Goal: Information Seeking & Learning: Find specific fact

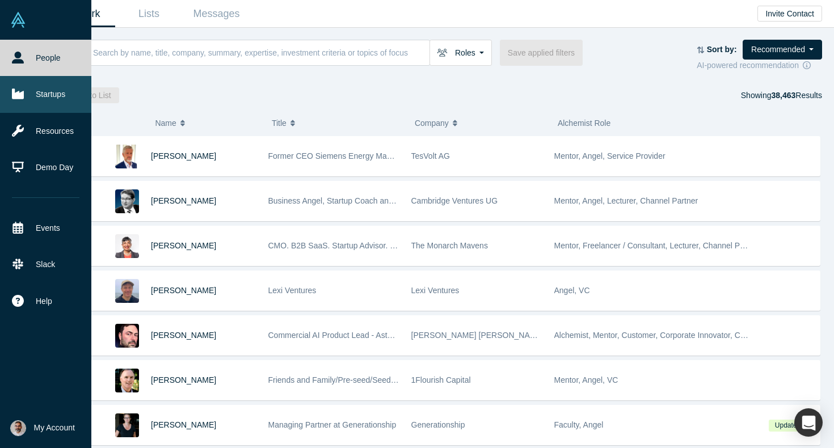
click at [15, 90] on icon at bounding box center [18, 94] width 12 height 12
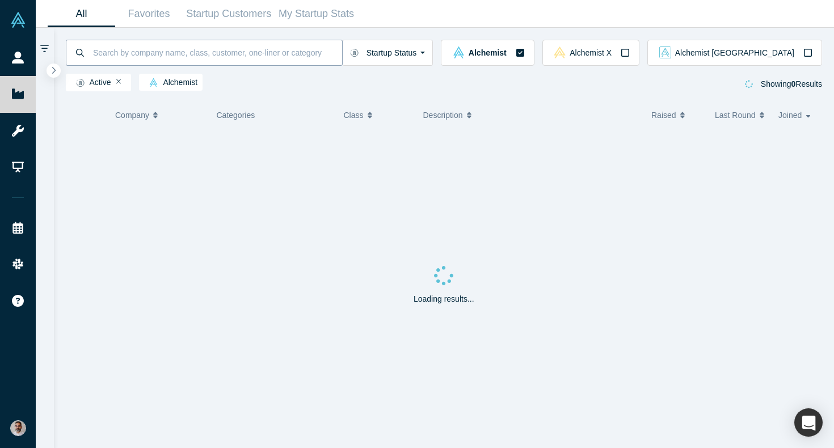
click at [191, 52] on input at bounding box center [217, 52] width 250 height 27
type input "pairity"
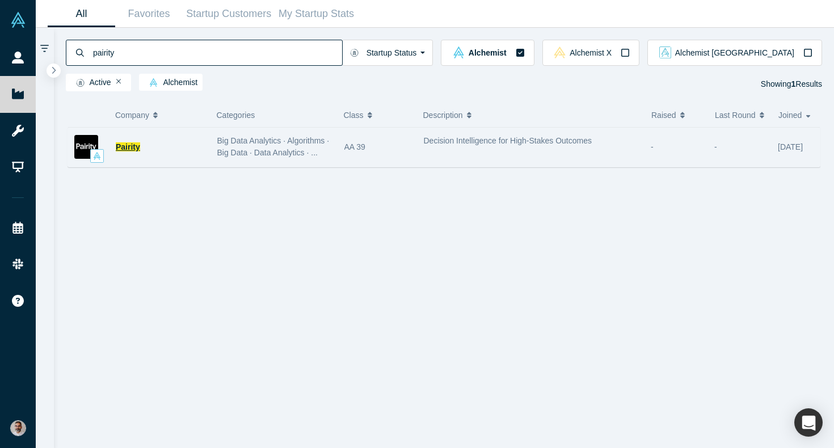
click at [128, 150] on span "Pairity" at bounding box center [128, 146] width 24 height 9
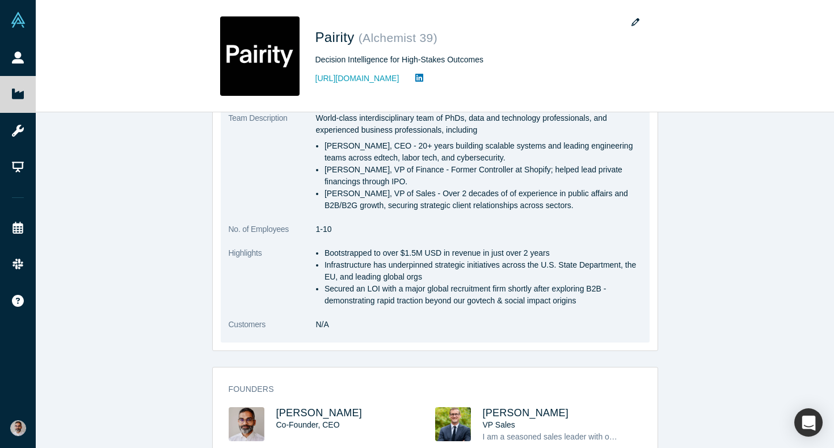
scroll to position [359, 0]
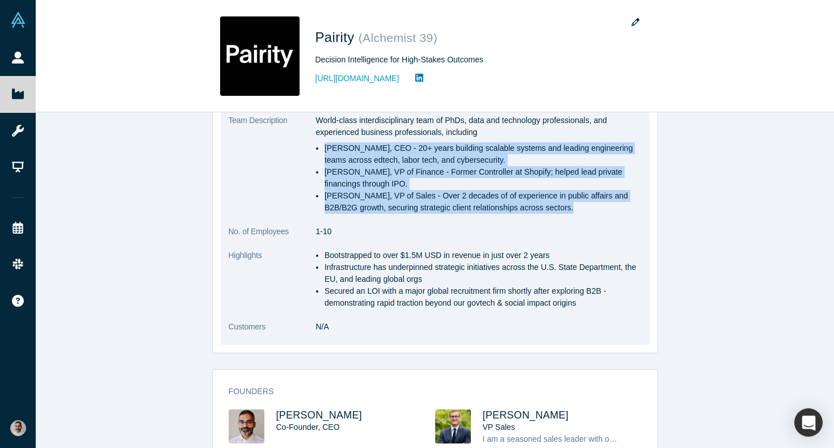
drag, startPoint x: 588, startPoint y: 211, endPoint x: 323, endPoint y: 150, distance: 271.9
click at [323, 150] on ul "[PERSON_NAME], CEO - 20+ years building scalable systems and leading engineerin…" at bounding box center [479, 178] width 326 height 72
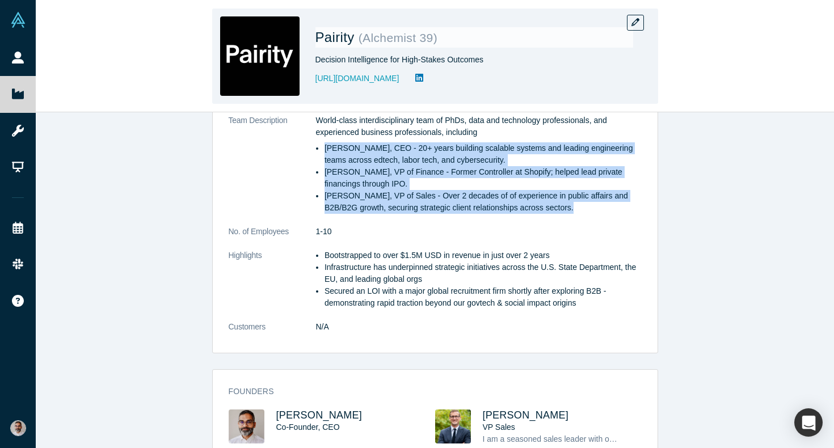
copy ul "[PERSON_NAME], CEO - 20+ years building scalable systems and leading engineerin…"
